Goal: Navigation & Orientation: Find specific page/section

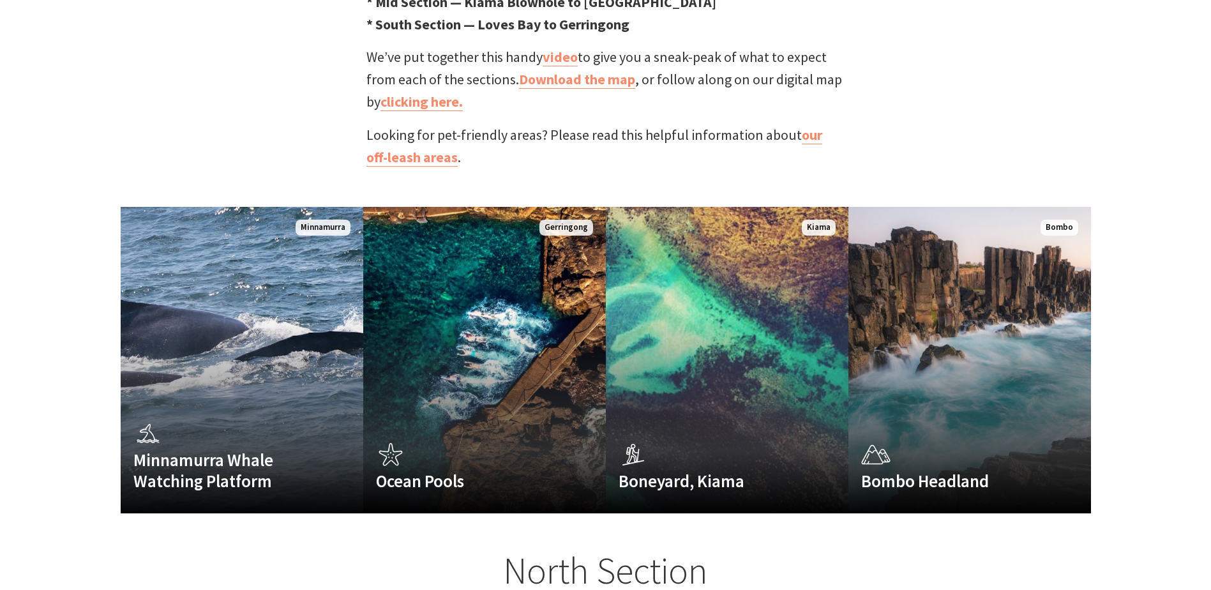
scroll to position [638, 0]
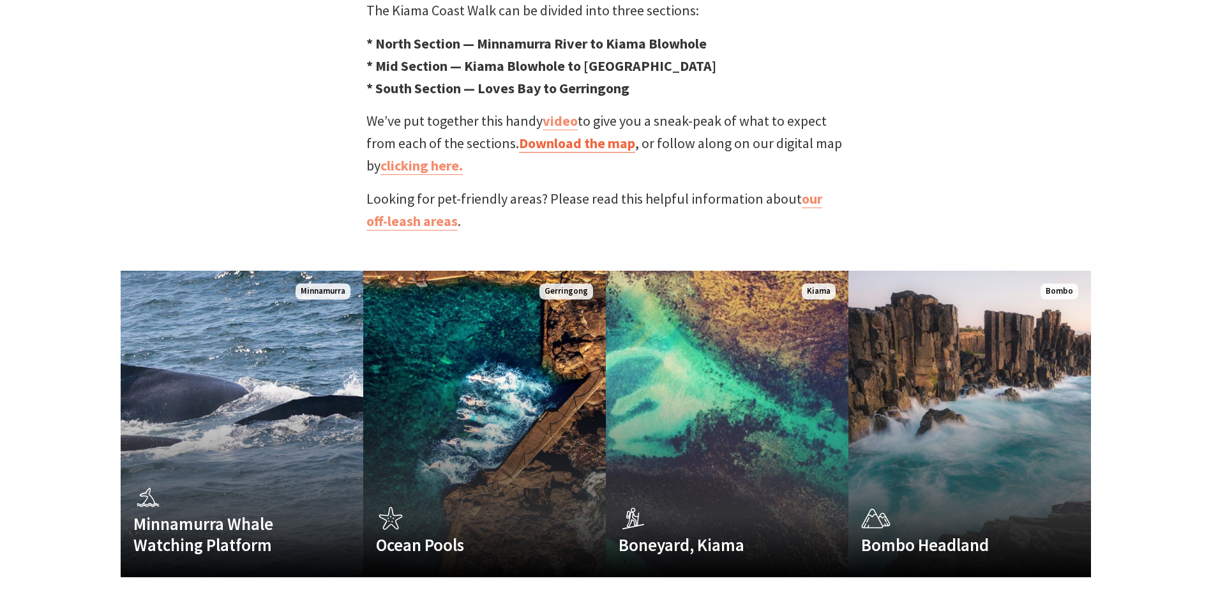
click at [584, 134] on link "Download the map" at bounding box center [577, 143] width 116 height 19
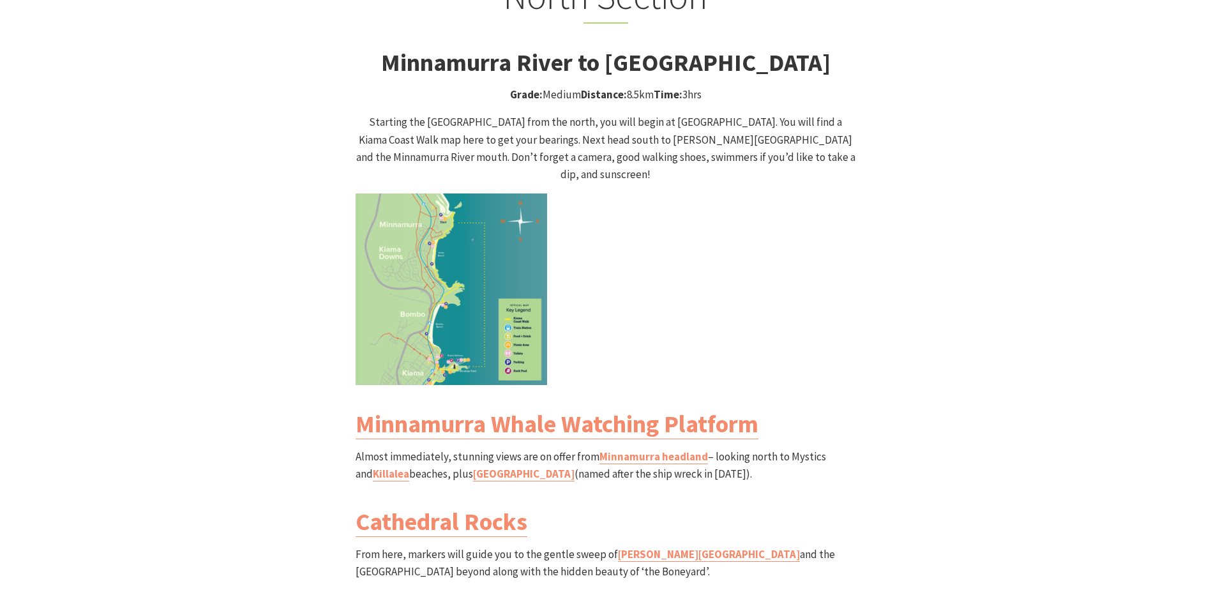
scroll to position [1340, 0]
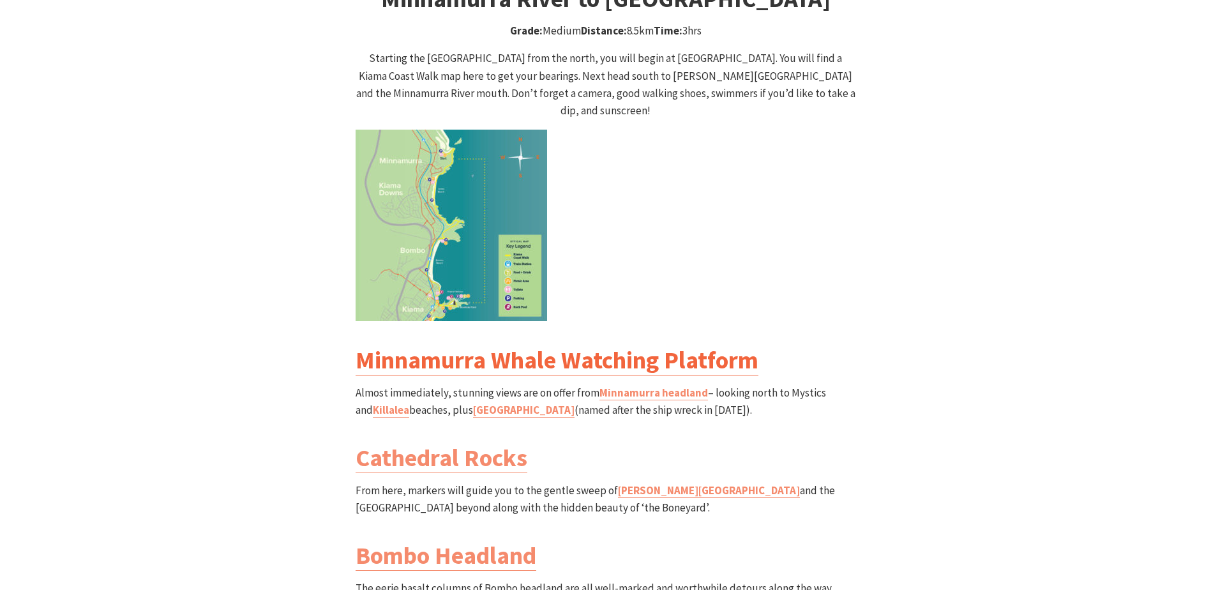
click at [494, 345] on link "Minnamurra Whale Watching Platform" at bounding box center [556, 360] width 403 height 31
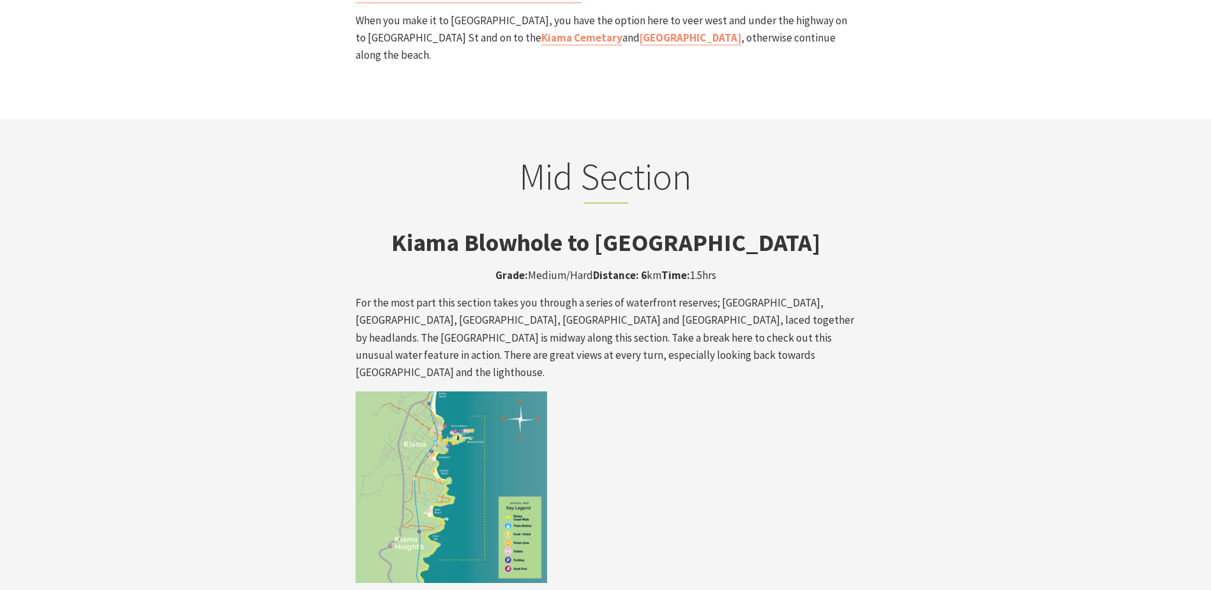
scroll to position [2042, 0]
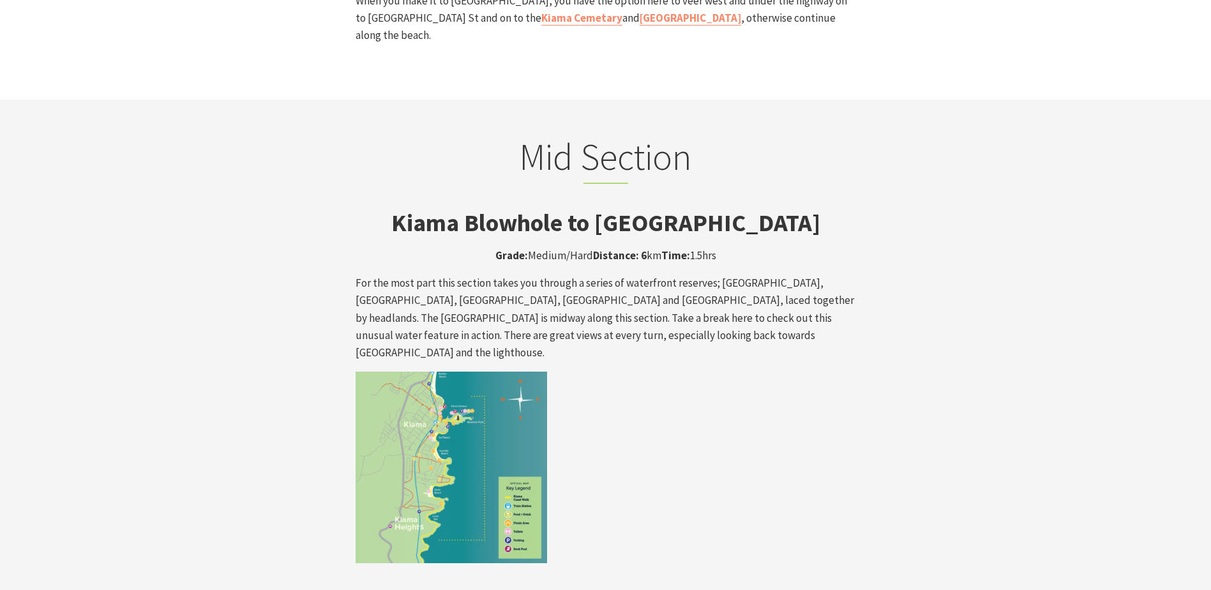
click at [438, 399] on img at bounding box center [450, 466] width 191 height 191
click at [489, 403] on img at bounding box center [450, 466] width 191 height 191
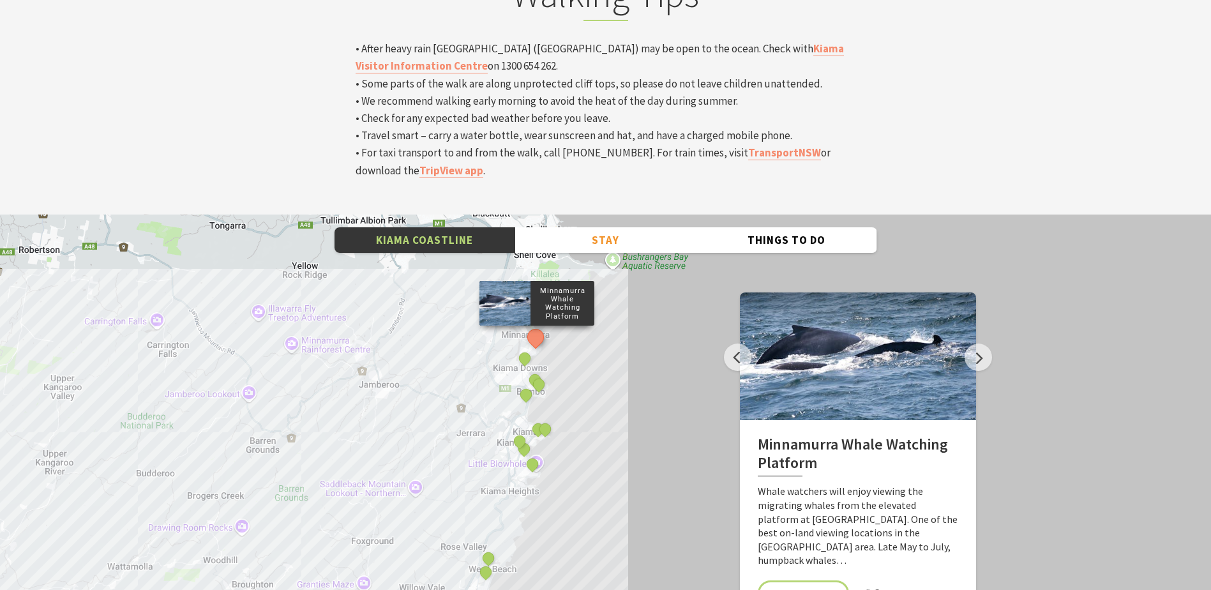
scroll to position [4339, 0]
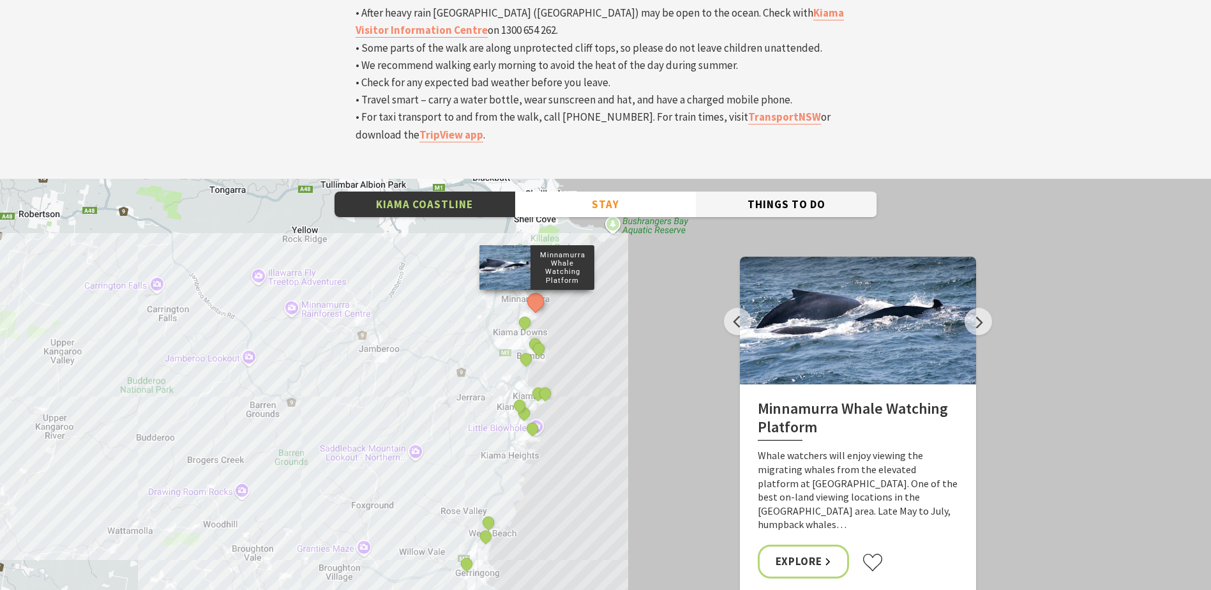
click at [751, 191] on button "Things To Do" at bounding box center [786, 204] width 181 height 26
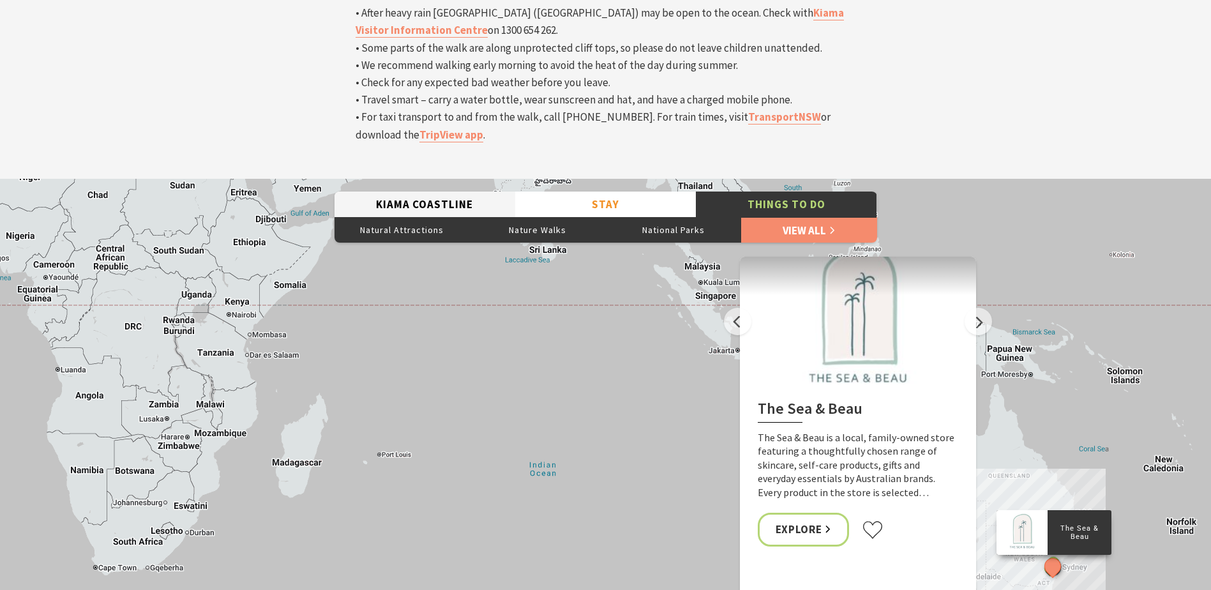
click at [466, 191] on button "Kiama Coastline" at bounding box center [424, 204] width 181 height 26
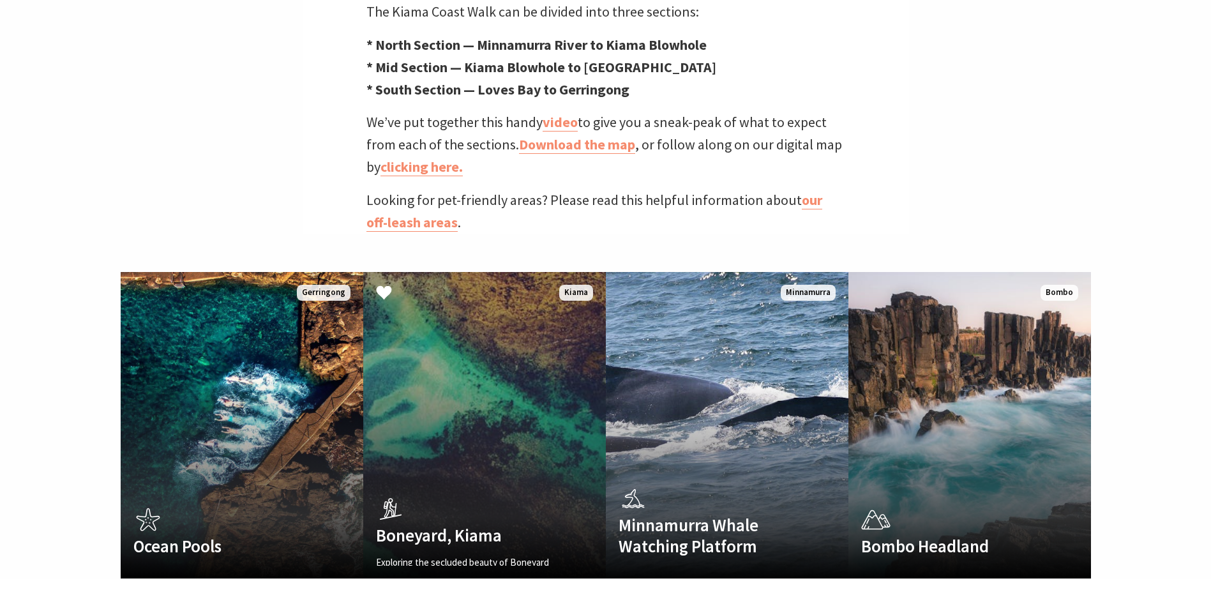
scroll to position [638, 0]
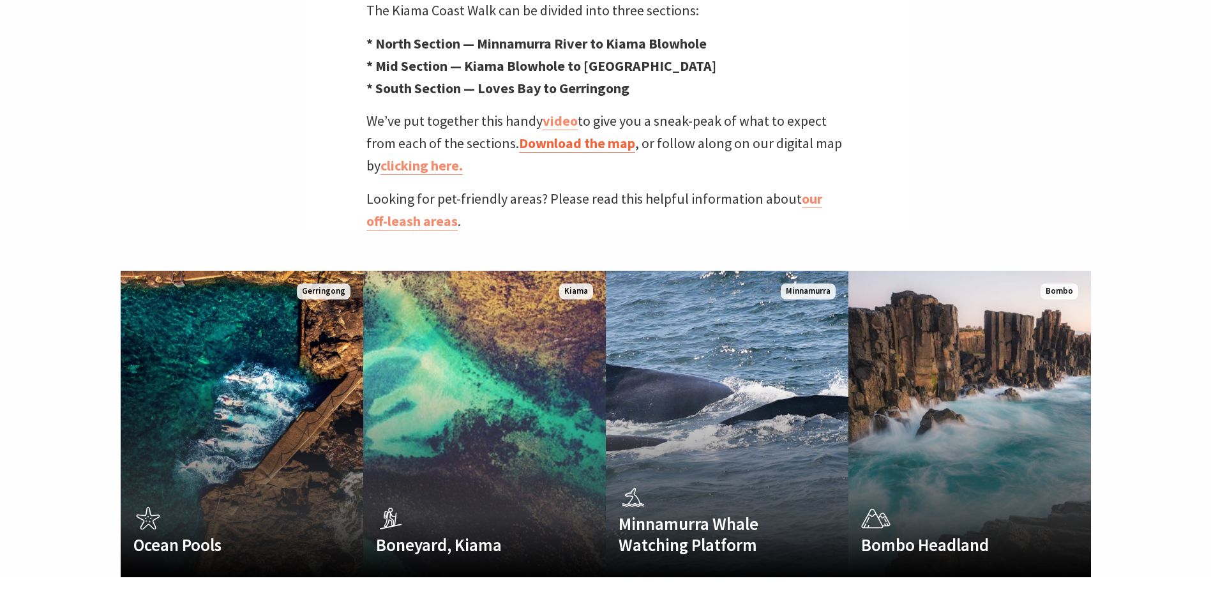
click at [535, 134] on link "Download the map" at bounding box center [577, 143] width 116 height 19
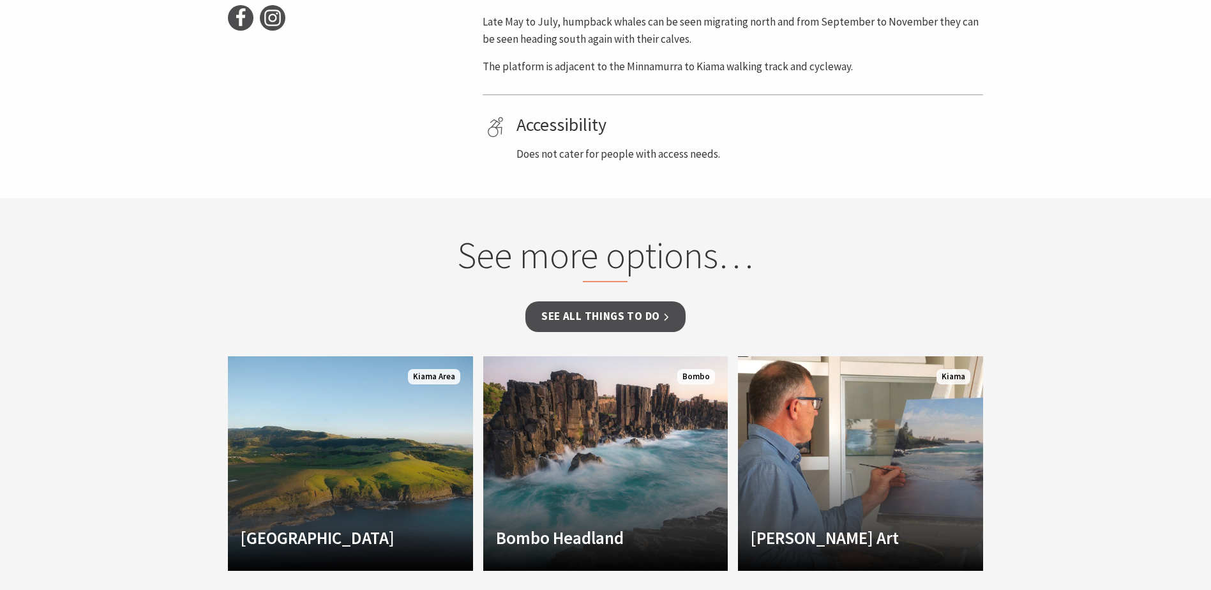
scroll to position [702, 0]
